Goal: Use online tool/utility: Utilize a website feature to perform a specific function

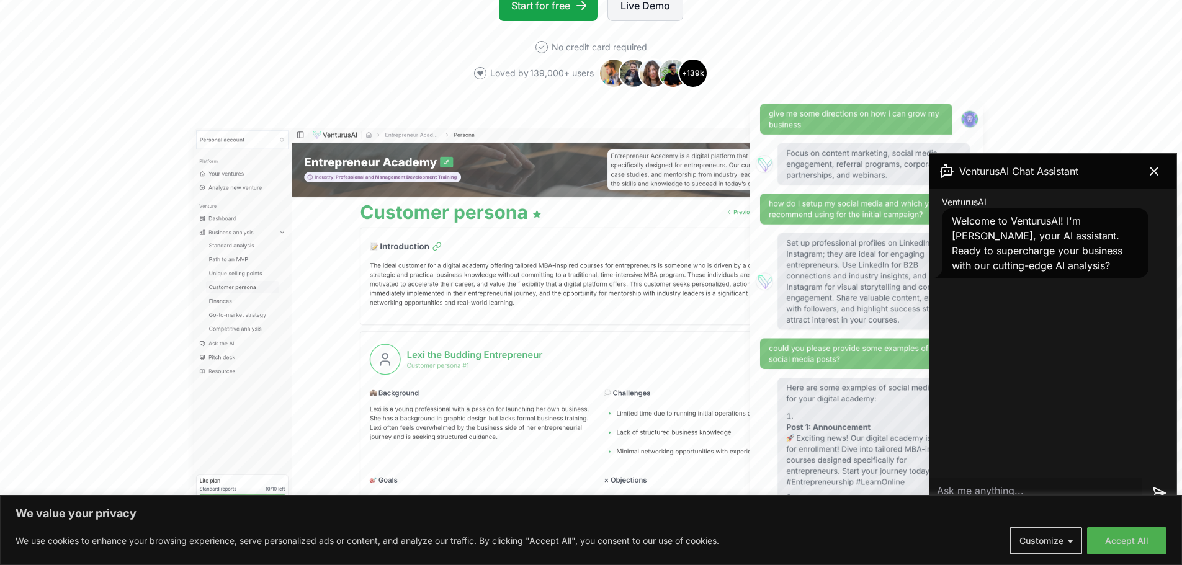
scroll to position [310, 0]
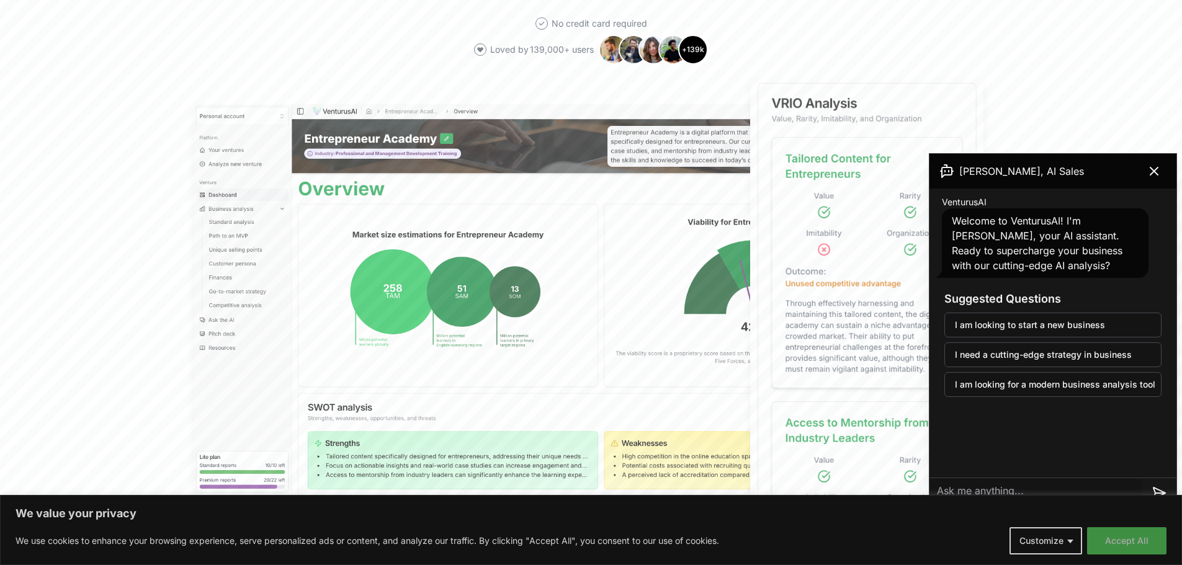
click at [1118, 539] on button "Accept All" at bounding box center [1126, 541] width 79 height 27
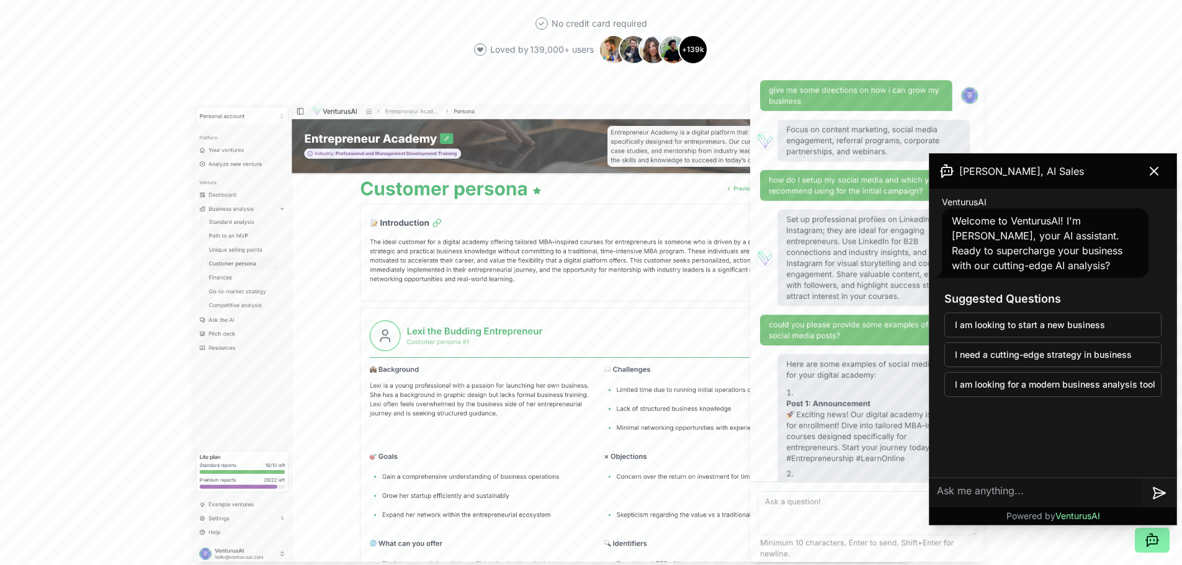
click at [961, 490] on textarea at bounding box center [1036, 494] width 212 height 30
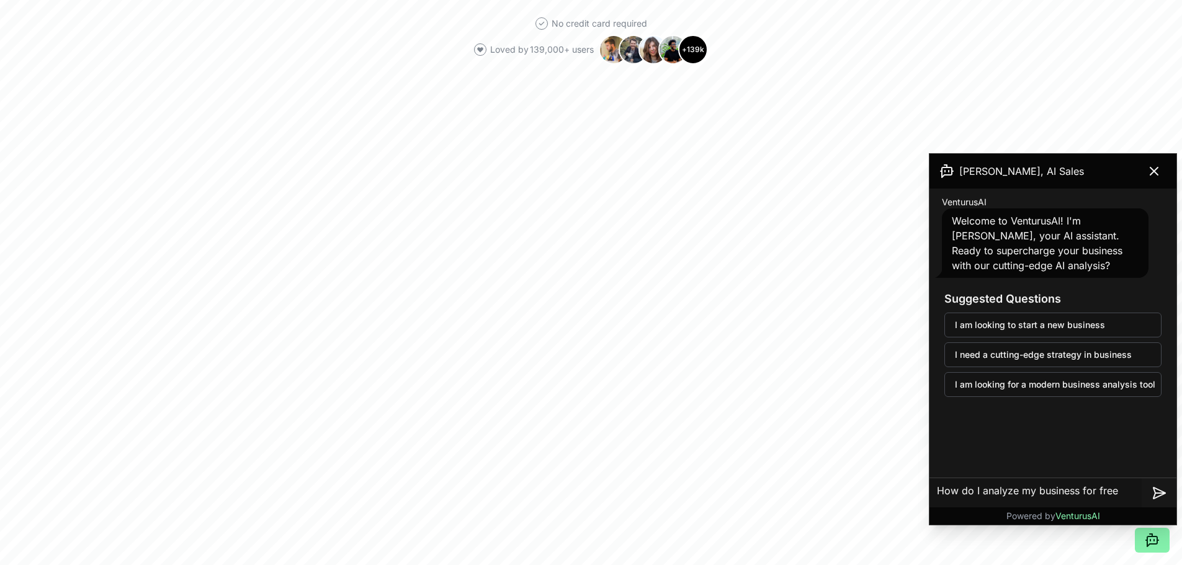
type textarea "How do I analyze my business for free?"
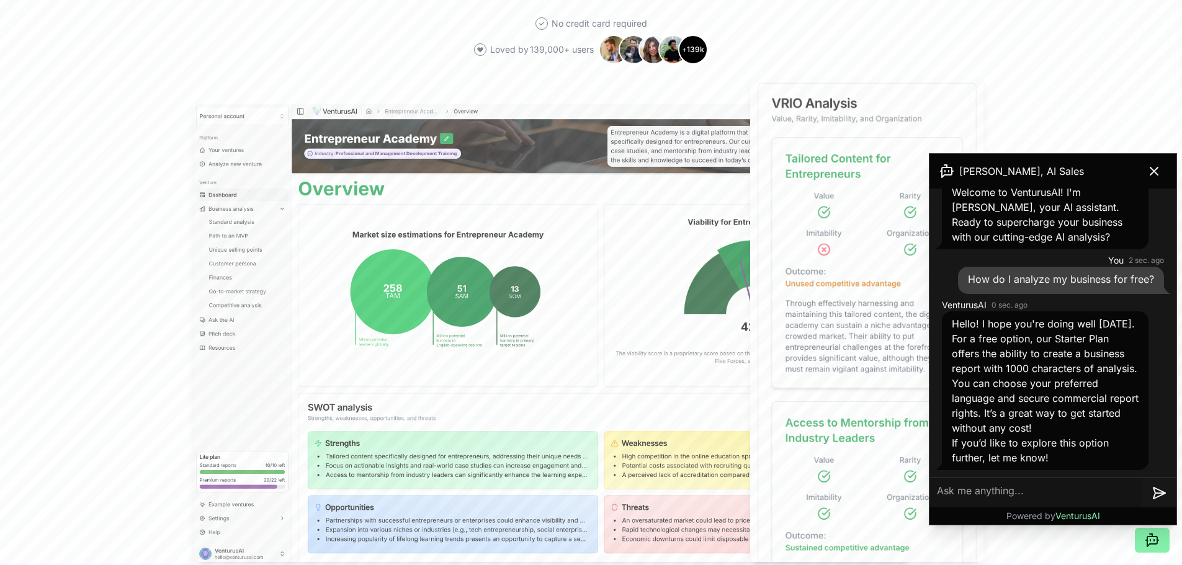
scroll to position [41, 0]
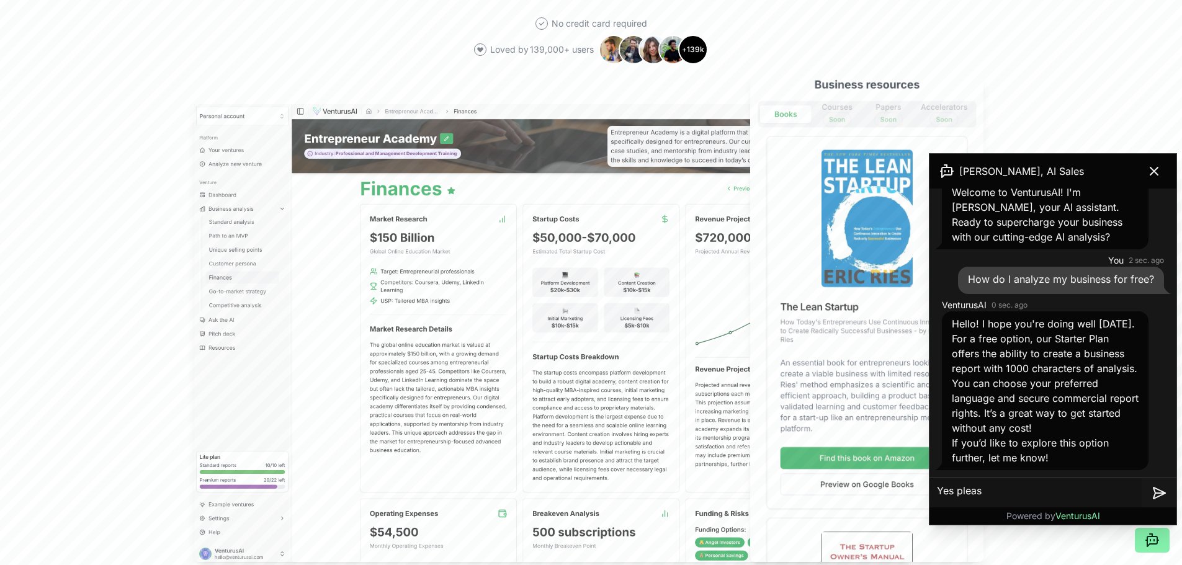
type textarea "Yes please"
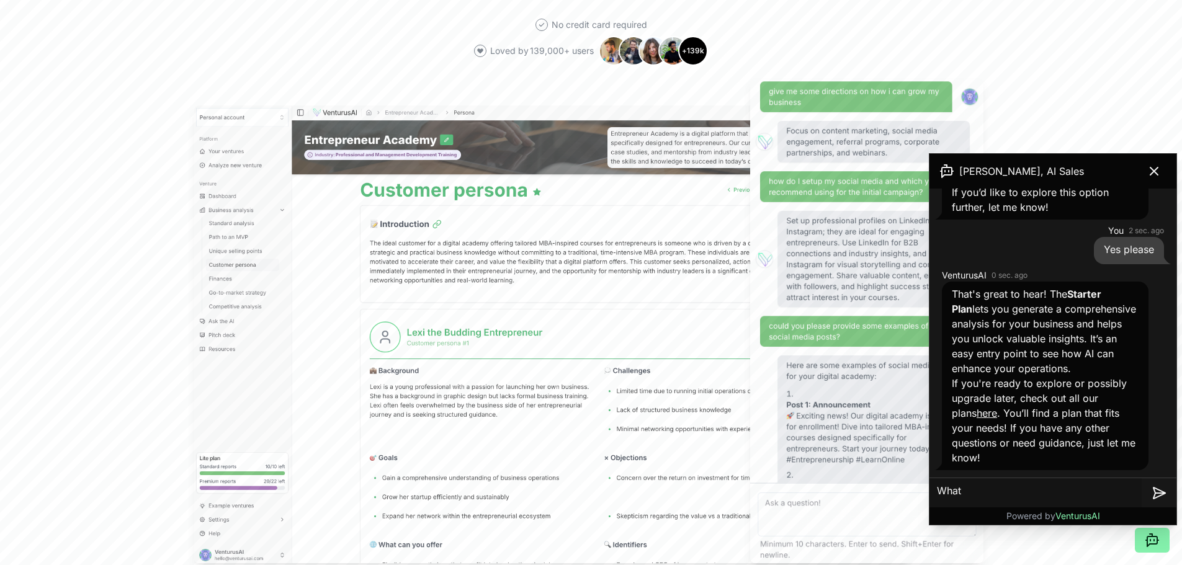
scroll to position [308, 0]
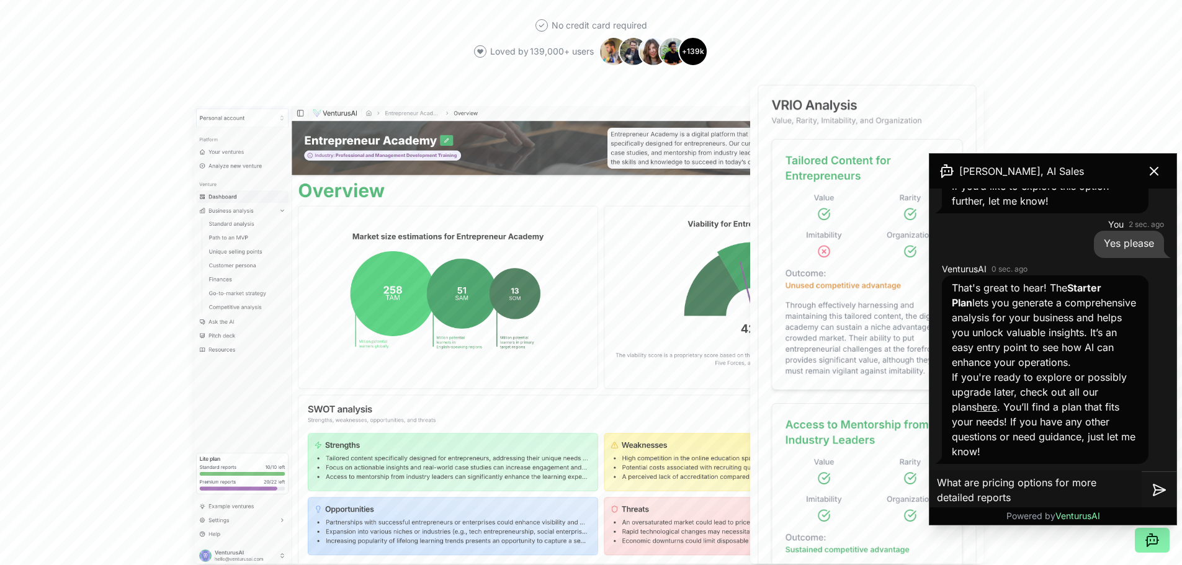
type textarea "What are pricing options for more detailed reports?"
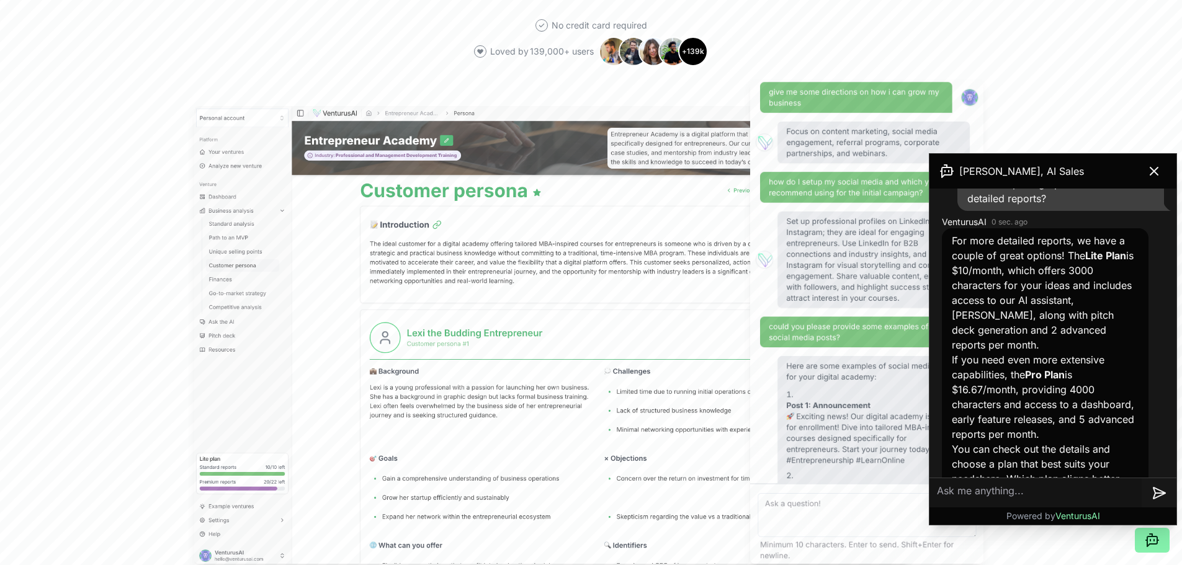
scroll to position [644, 0]
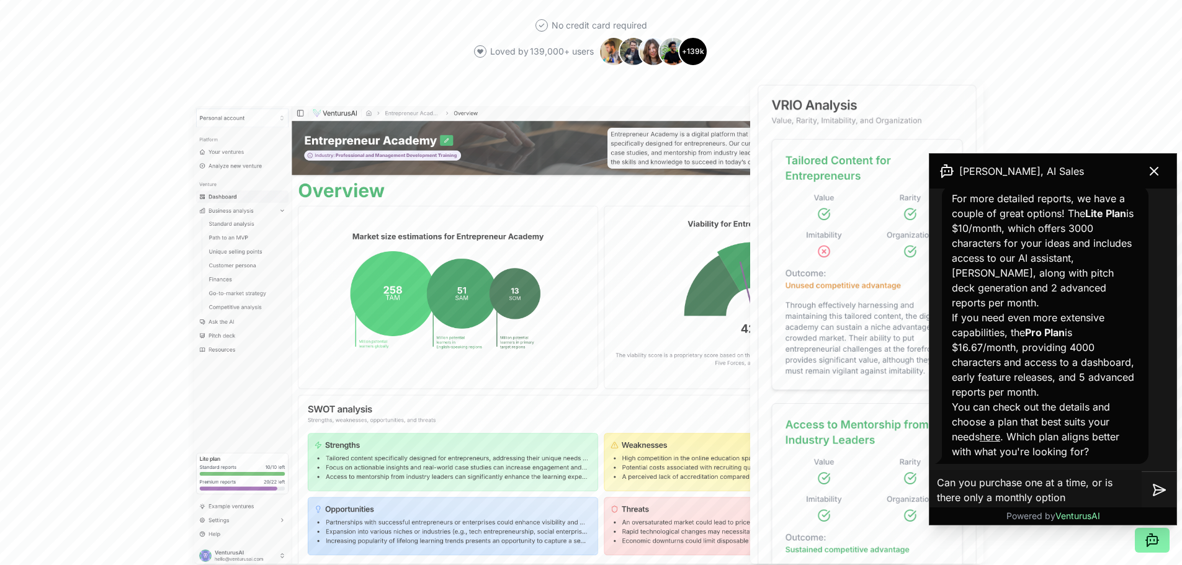
type textarea "Can you purchase one at a time, or is there only a monthly option?"
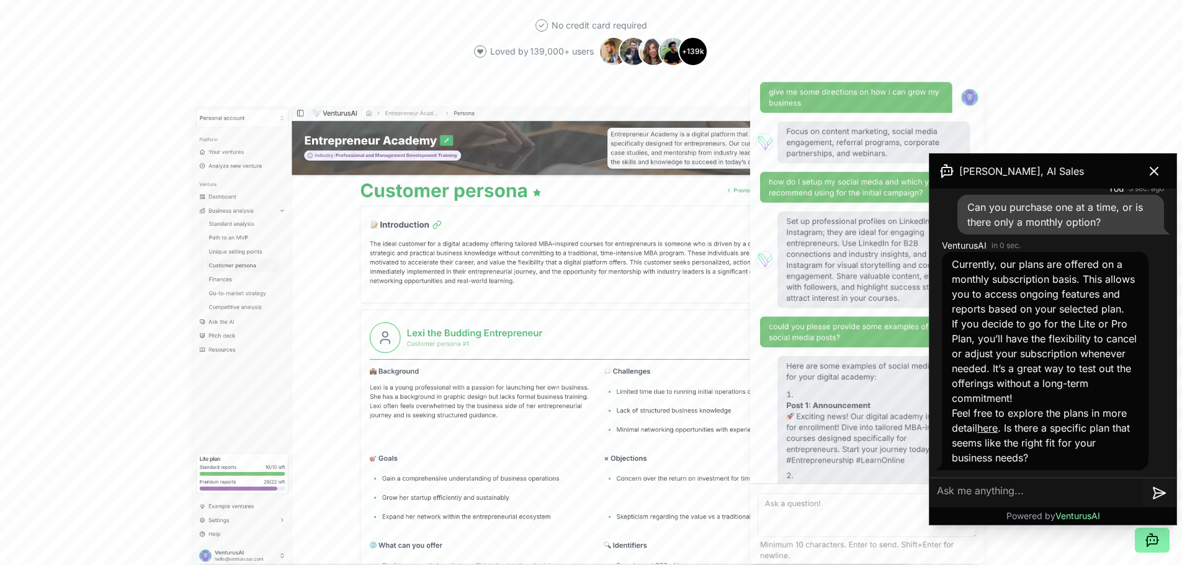
scroll to position [952, 0]
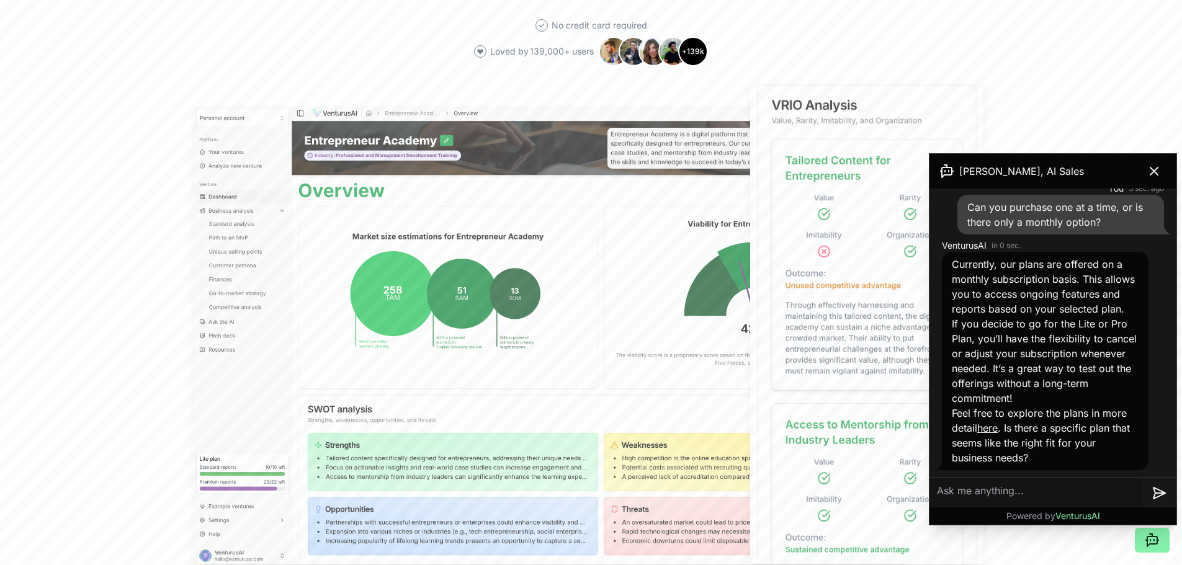
click at [992, 426] on link "here" at bounding box center [987, 428] width 20 height 12
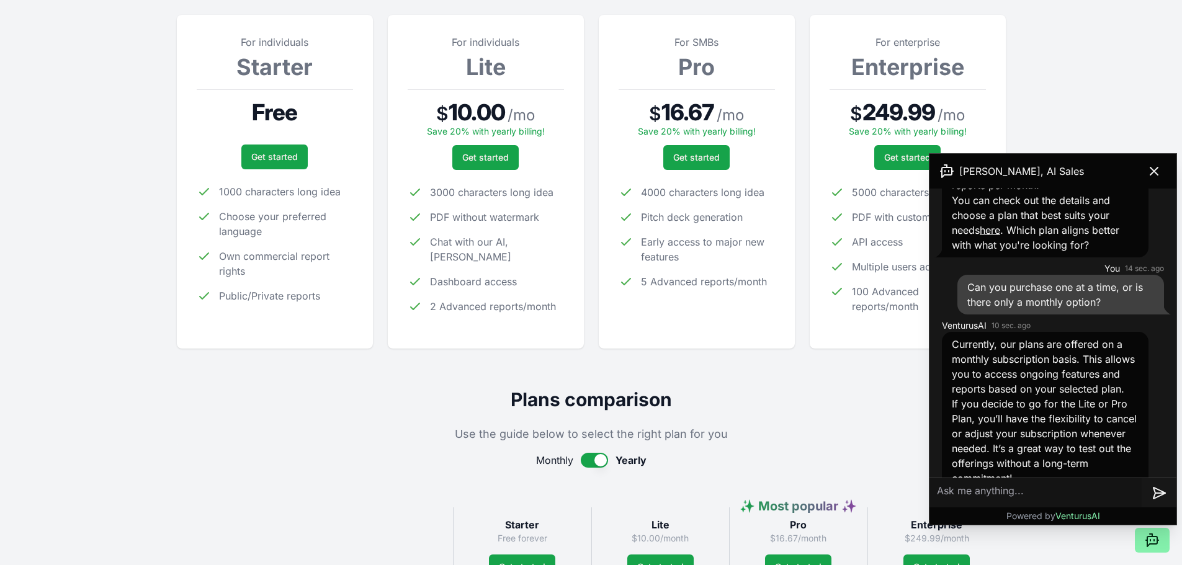
scroll to position [952, 0]
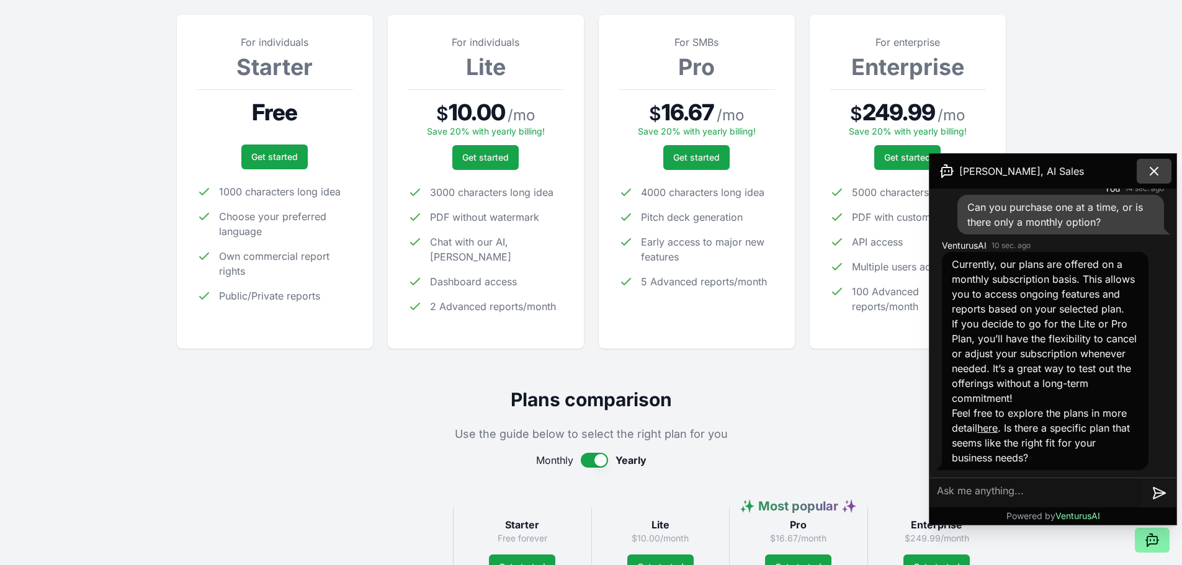
click at [1151, 174] on icon at bounding box center [1154, 171] width 15 height 15
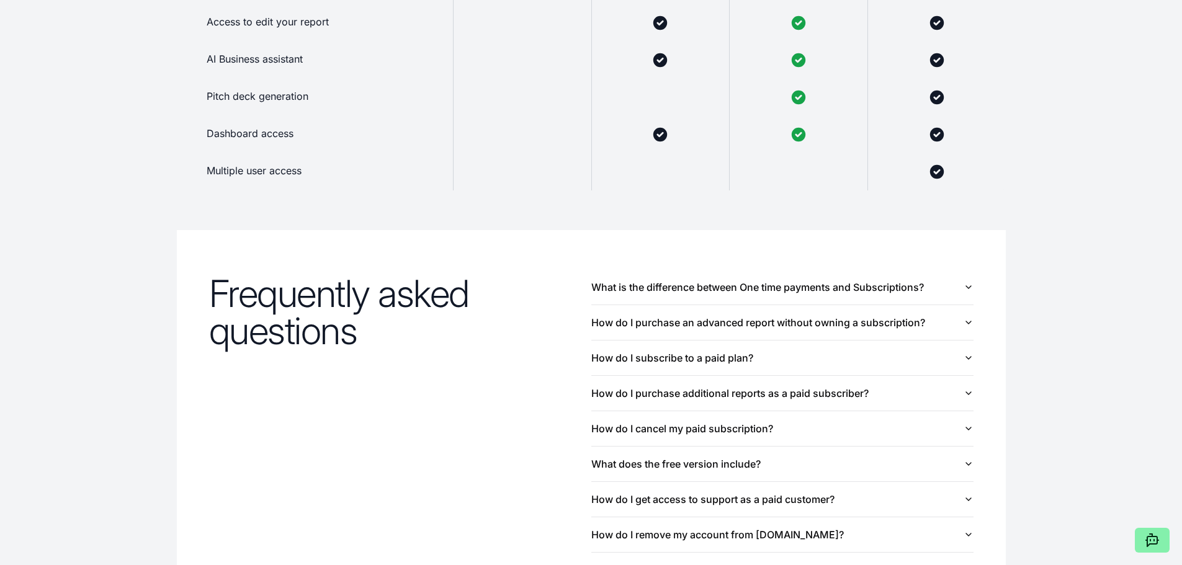
scroll to position [1117, 0]
click at [613, 323] on button "How do I purchase an advanced report without owning a subscription?" at bounding box center [782, 320] width 382 height 35
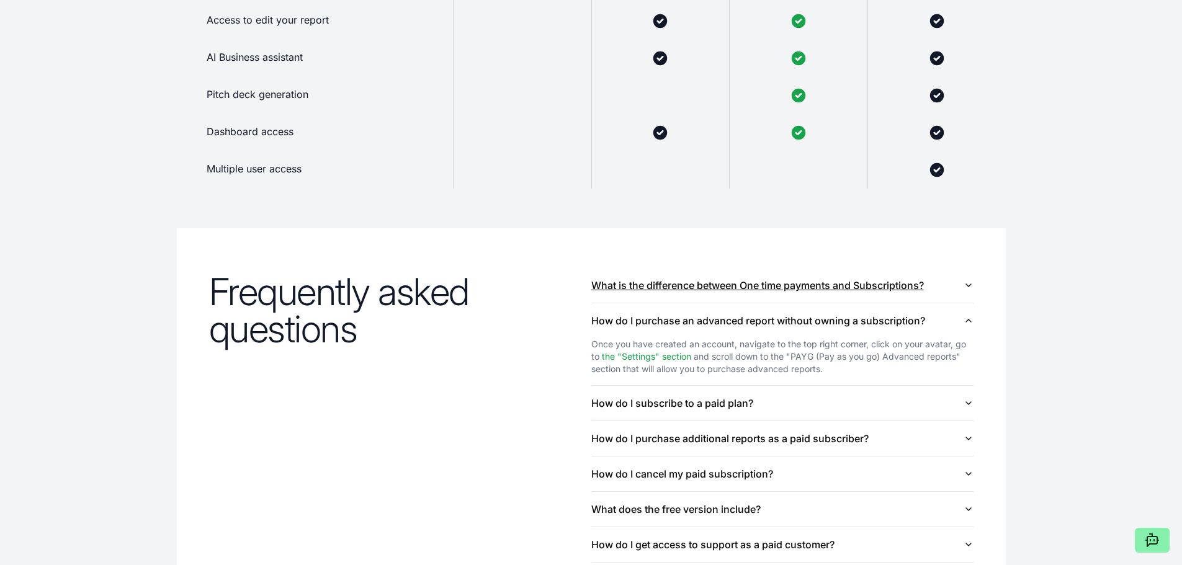
click at [648, 287] on button "What is the difference between One time payments and Subscriptions?" at bounding box center [782, 285] width 382 height 35
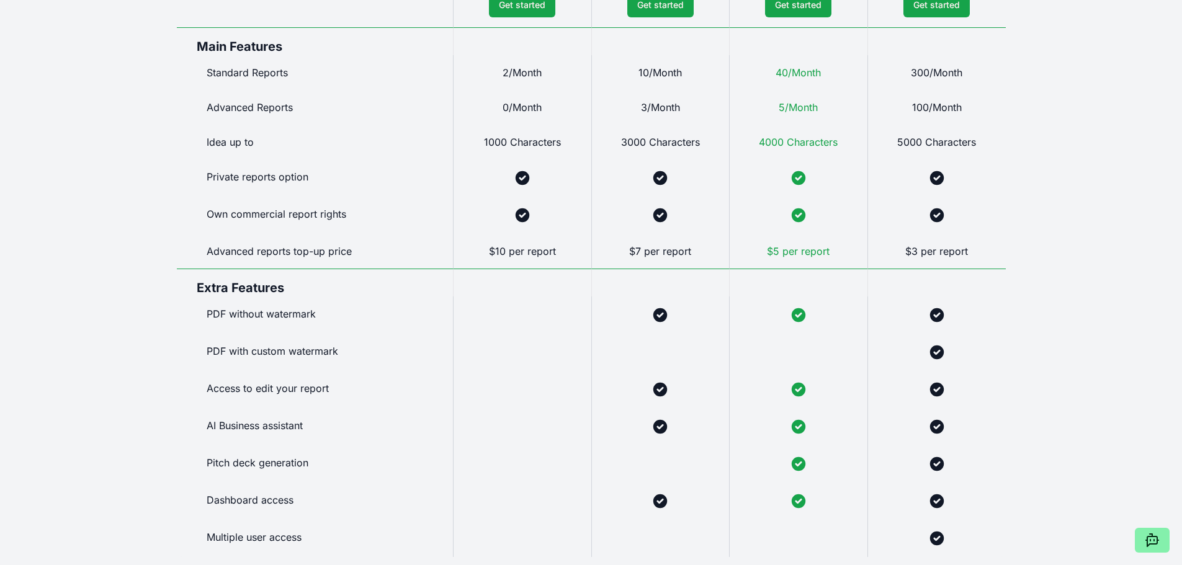
scroll to position [559, 0]
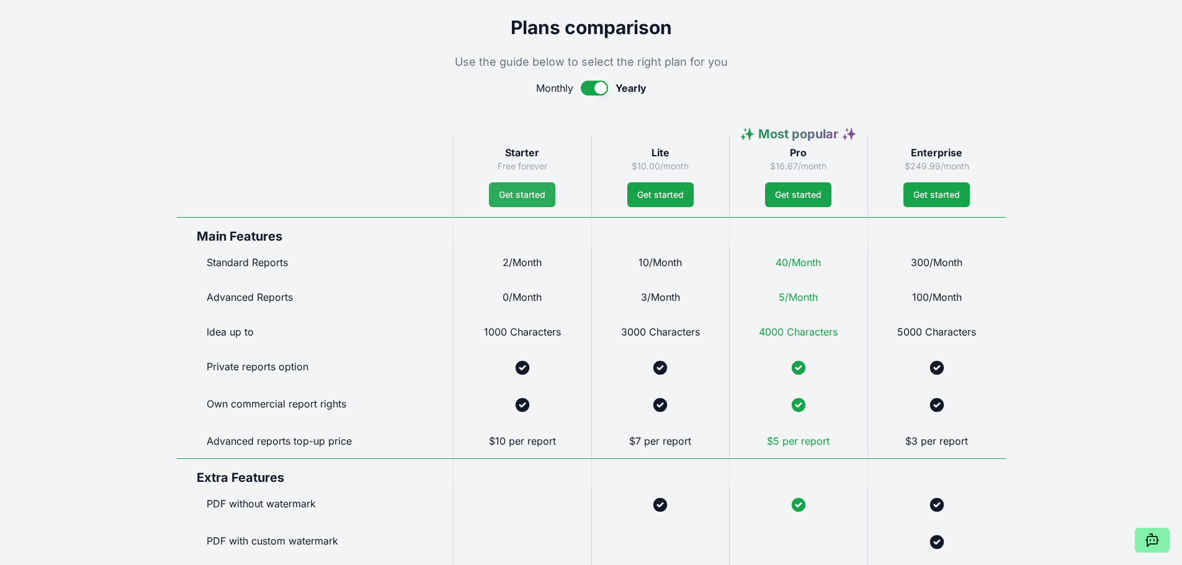
click at [522, 195] on link "Get started" at bounding box center [522, 194] width 66 height 25
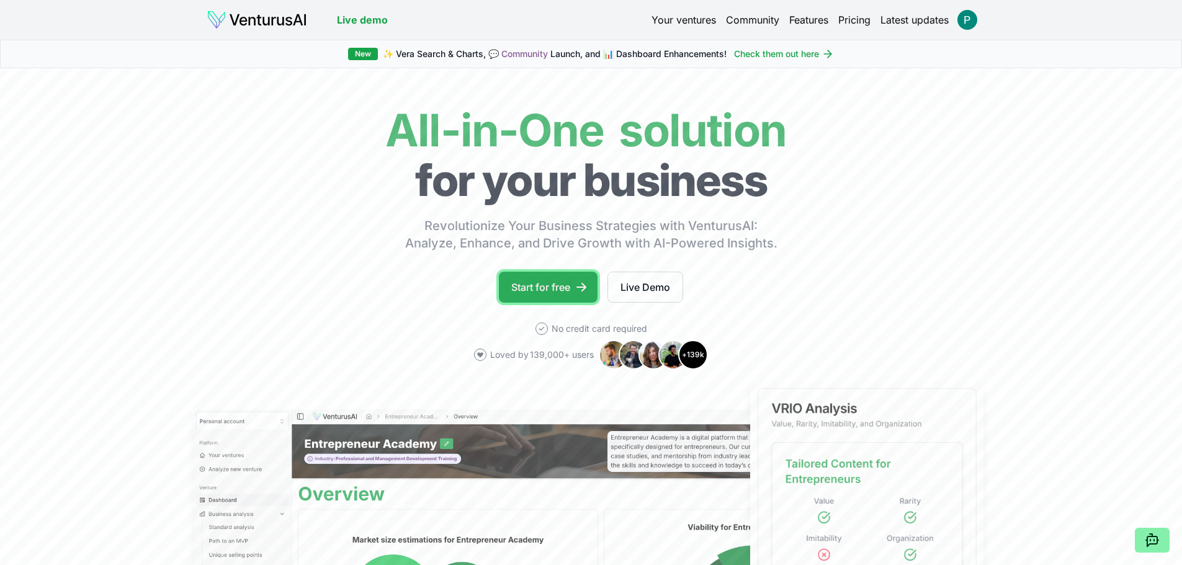
click at [533, 281] on link "Start for free" at bounding box center [548, 287] width 99 height 31
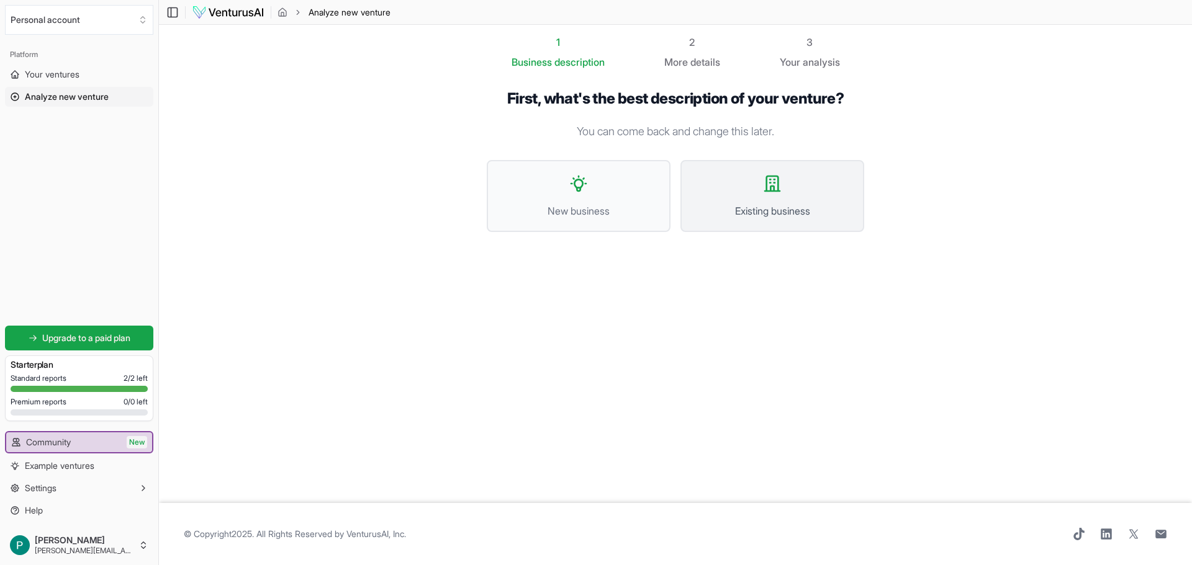
click at [780, 194] on button "Existing business" at bounding box center [772, 196] width 184 height 72
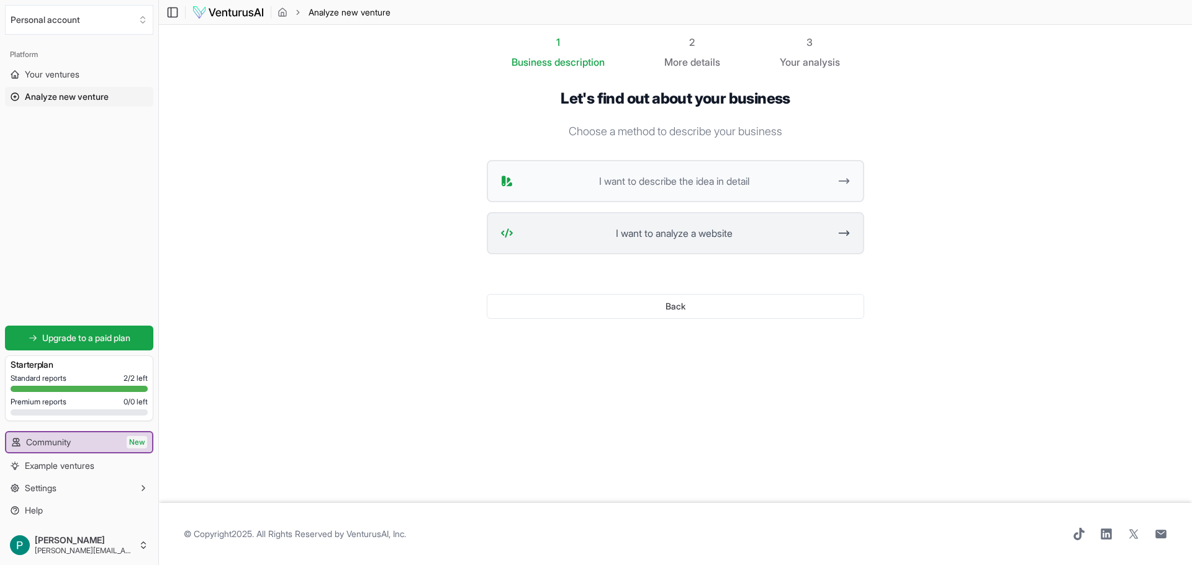
click at [729, 230] on span "I want to analyze a website" at bounding box center [673, 233] width 311 height 15
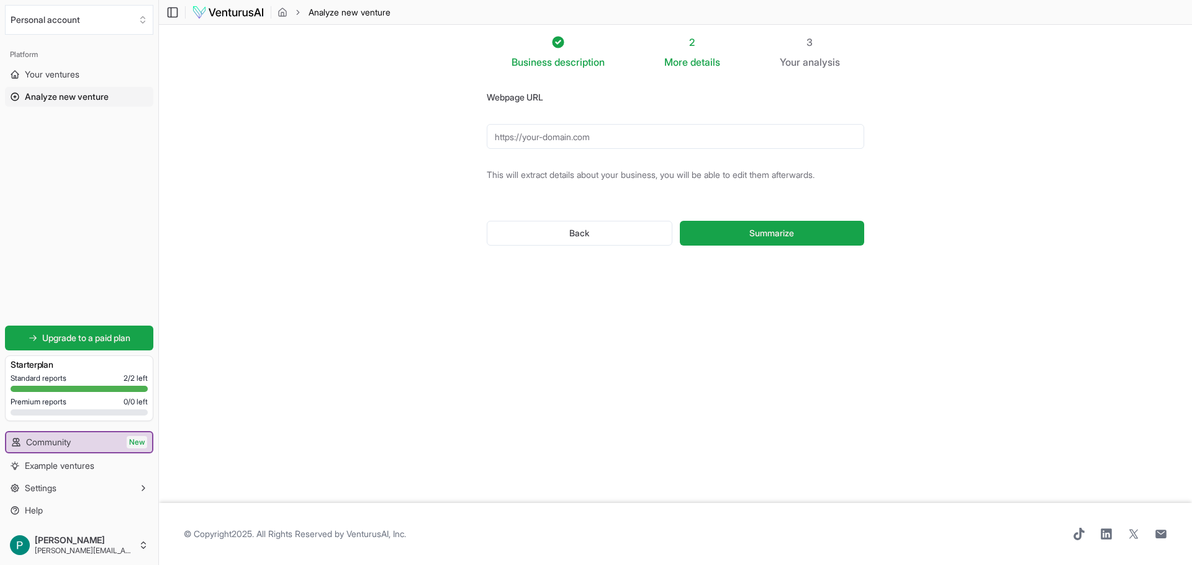
click at [596, 145] on input "Webpage URL" at bounding box center [675, 136] width 377 height 25
type input "http://www.javajoesfundraising.org"
click at [744, 233] on button "Summarize" at bounding box center [772, 233] width 184 height 25
